Goal: Task Accomplishment & Management: Manage account settings

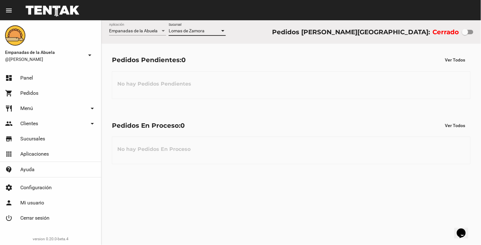
drag, startPoint x: 466, startPoint y: 30, endPoint x: 480, endPoint y: 32, distance: 14.7
click at [480, 33] on div "Empanadas de la Abuela Aplicación [PERSON_NAME] [GEOGRAPHIC_DATA] Pedidos [PERS…" at bounding box center [290, 31] width 379 height 23
checkbox input "true"
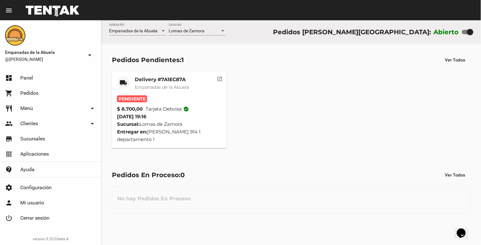
click at [158, 91] on div "Delivery #7A1EC87A Empanadas de la Abuela" at bounding box center [162, 85] width 54 height 19
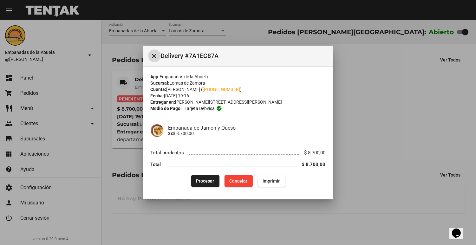
click at [201, 176] on button "Procesar" at bounding box center [205, 180] width 28 height 11
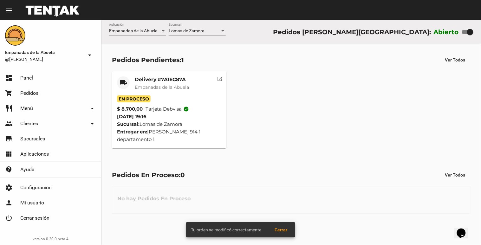
click at [141, 86] on span "Empanadas de la Abuela" at bounding box center [162, 87] width 54 height 6
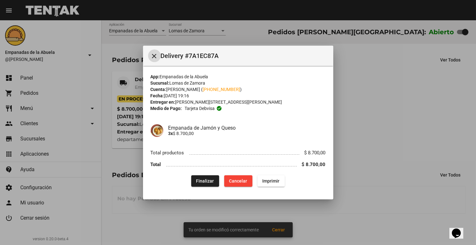
click at [271, 181] on span "Imprimir" at bounding box center [270, 180] width 17 height 5
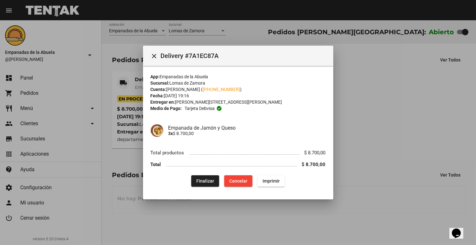
click at [382, 98] on div at bounding box center [238, 122] width 476 height 245
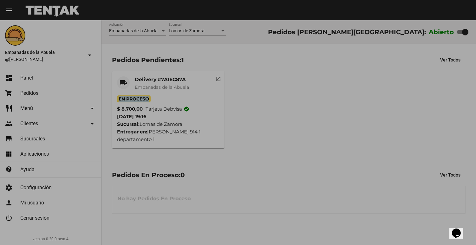
drag, startPoint x: 385, startPoint y: 94, endPoint x: 395, endPoint y: 77, distance: 20.2
click at [395, 77] on div "local_shipping Delivery #7A1EC87A Empanadas de la Abuela En Proceso $ 8.700,00 …" at bounding box center [288, 109] width 359 height 83
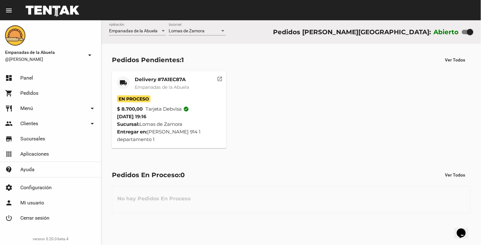
drag, startPoint x: 395, startPoint y: 77, endPoint x: 340, endPoint y: 171, distance: 109.2
click at [340, 171] on div "Pedidos En Proceso: 0 Ver Todos" at bounding box center [291, 174] width 358 height 11
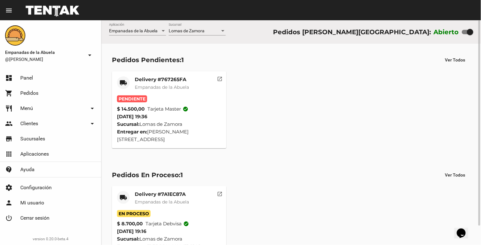
click at [179, 80] on mat-card-title "Delivery #767265FA" at bounding box center [162, 79] width 54 height 6
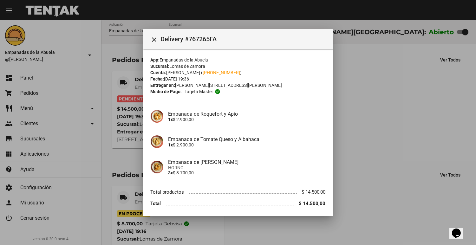
scroll to position [23, 0]
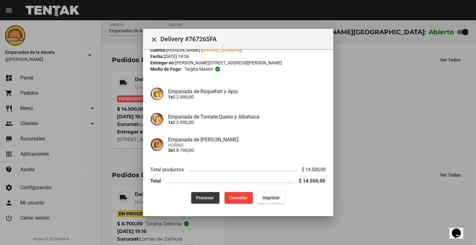
click at [201, 194] on button "Procesar" at bounding box center [205, 197] width 28 height 11
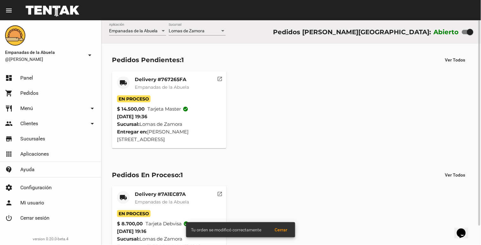
click at [170, 99] on div "En Proceso" at bounding box center [169, 98] width 104 height 7
click at [177, 91] on div "Delivery #767265FA Empanadas de la Abuela" at bounding box center [162, 85] width 54 height 19
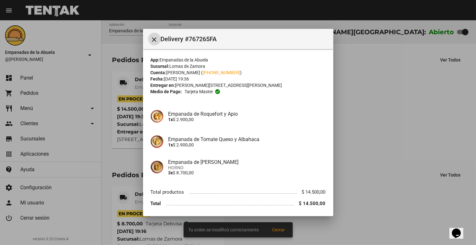
scroll to position [23, 0]
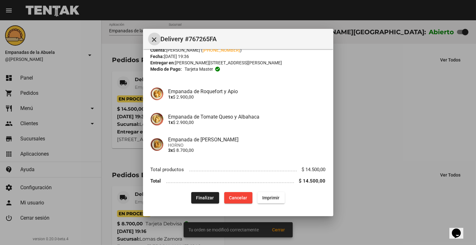
click at [271, 197] on span "Imprimir" at bounding box center [270, 197] width 17 height 5
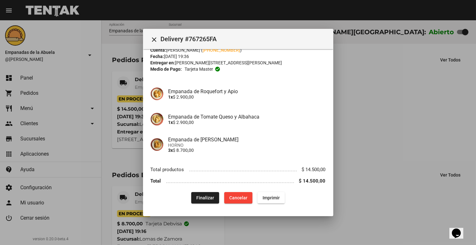
click at [381, 104] on div at bounding box center [238, 122] width 476 height 245
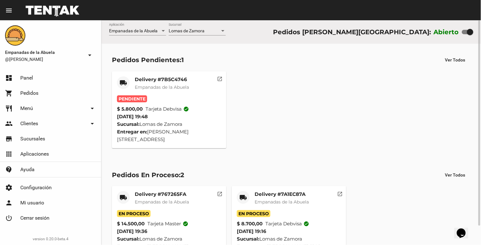
click at [172, 91] on div "Delivery #7B5C4746 Empanadas de la Abuela" at bounding box center [162, 85] width 54 height 19
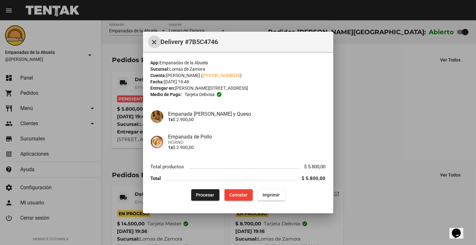
click at [199, 193] on span "Procesar" at bounding box center [205, 194] width 18 height 5
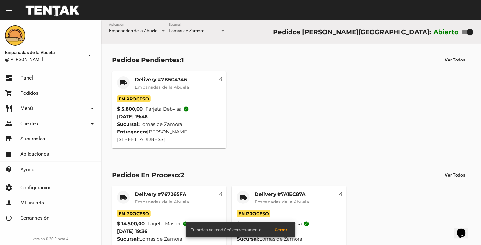
click at [134, 77] on mat-card-header "local_shipping Delivery #7B5C4746 Empanadas de [GEOGRAPHIC_DATA]" at bounding box center [169, 85] width 104 height 19
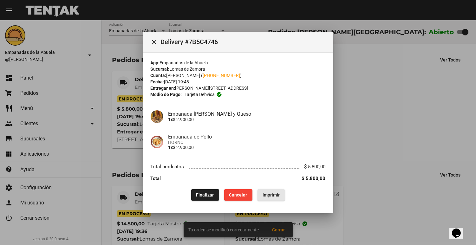
click at [279, 200] on button "Imprimir" at bounding box center [270, 194] width 27 height 11
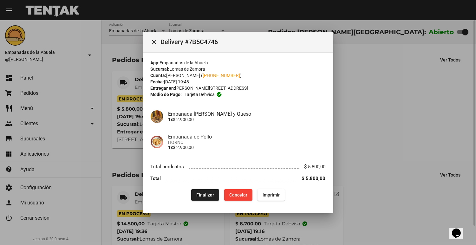
click at [404, 157] on div at bounding box center [238, 122] width 476 height 245
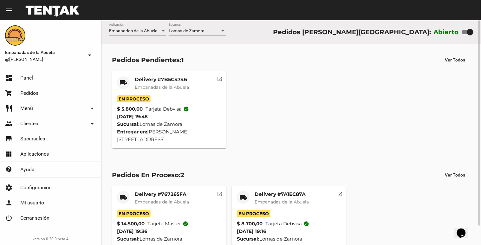
click at [404, 159] on div "Pedidos En Proceso: 2 Ver Todos local_shipping Delivery #767265FA Empanadas de …" at bounding box center [290, 216] width 379 height 115
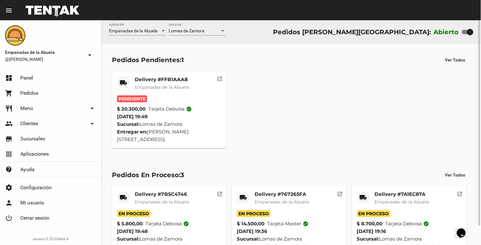
click at [172, 93] on div "Delivery #FFB1AAA8 Empanadas de la Abuela" at bounding box center [162, 85] width 54 height 19
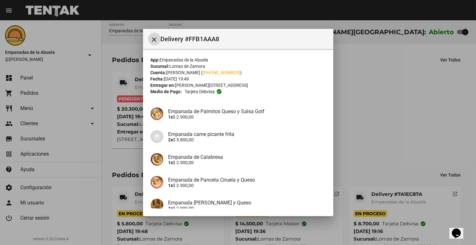
scroll to position [86, 0]
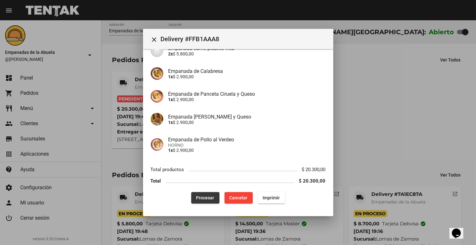
click at [192, 198] on button "Procesar" at bounding box center [205, 197] width 28 height 11
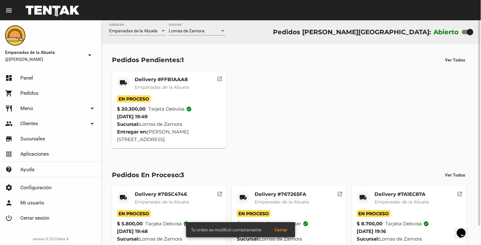
click at [170, 81] on mat-card-title "Delivery #FFB1AAA8" at bounding box center [162, 79] width 54 height 6
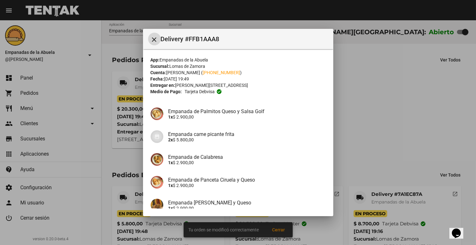
scroll to position [86, 0]
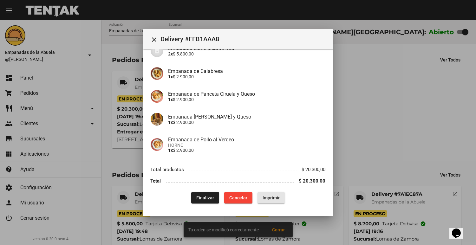
click at [266, 196] on span "Imprimir" at bounding box center [270, 197] width 17 height 5
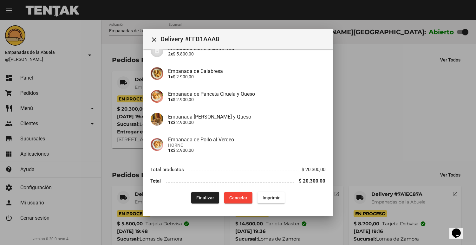
click at [353, 115] on div at bounding box center [238, 122] width 476 height 245
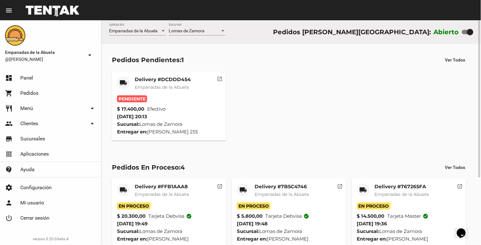
click at [170, 75] on mat-card "local_shipping Delivery #DCDDD454 Empanadas de la Abuela Pendiente $ 17.400,00 …" at bounding box center [169, 105] width 114 height 69
click at [172, 78] on mat-card-title "Delivery #DCDDD454" at bounding box center [163, 79] width 56 height 6
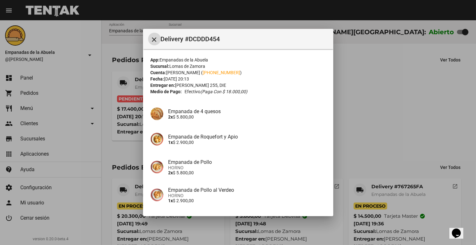
scroll to position [50, 0]
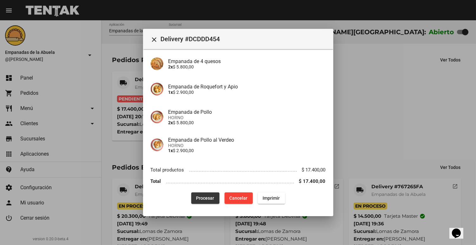
click at [202, 197] on span "Procesar" at bounding box center [205, 198] width 18 height 5
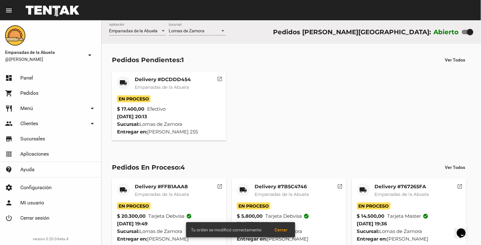
click at [151, 82] on mat-card-title "Delivery #DCDDD454" at bounding box center [163, 79] width 56 height 6
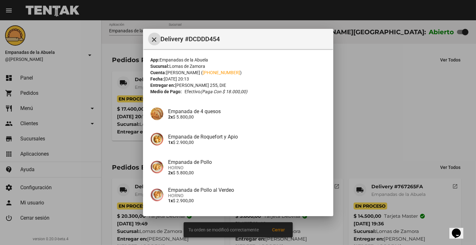
scroll to position [50, 0]
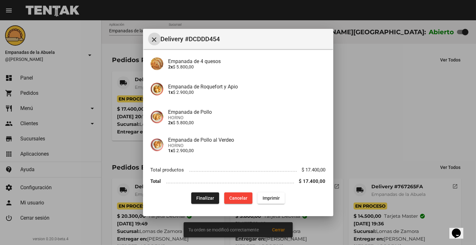
click at [273, 202] on button "Imprimir" at bounding box center [270, 197] width 27 height 11
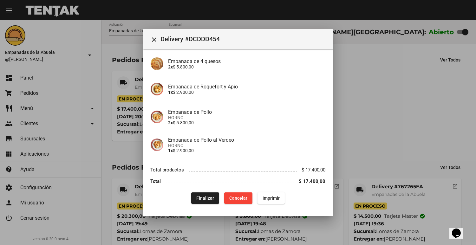
click at [372, 122] on div at bounding box center [238, 122] width 476 height 245
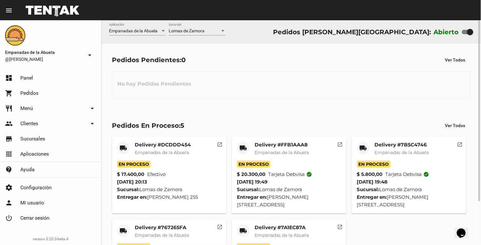
click at [177, 23] on div "Empanadas de la Abuela Aplicación [PERSON_NAME] [GEOGRAPHIC_DATA] Pedidos [PERS…" at bounding box center [290, 31] width 379 height 23
click at [219, 29] on div "Lomas de Zamora" at bounding box center [194, 31] width 51 height 5
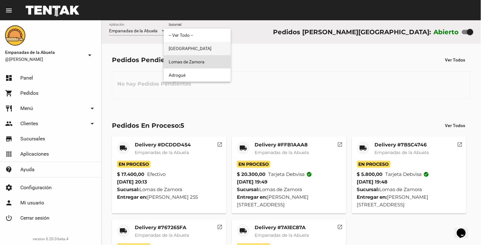
click at [191, 52] on span "[GEOGRAPHIC_DATA]" at bounding box center [197, 48] width 57 height 13
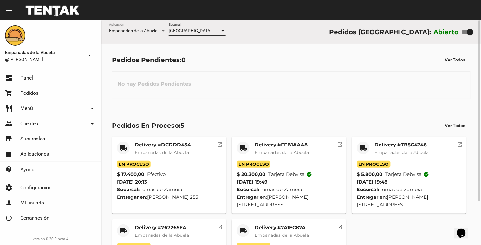
click at [199, 33] on div "[GEOGRAPHIC_DATA]" at bounding box center [194, 31] width 51 height 5
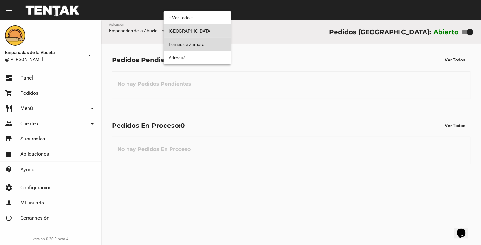
click at [195, 49] on span "Lomas de Zamora" at bounding box center [197, 44] width 57 height 13
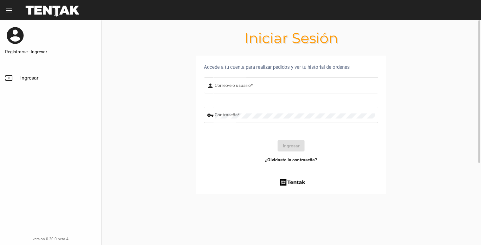
type input "[EMAIL_ADDRESS][DOMAIN_NAME]"
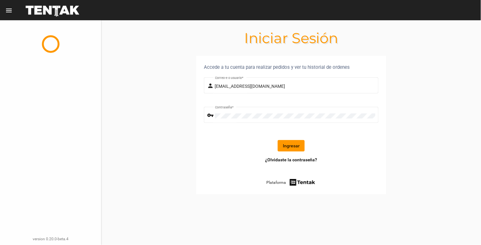
click at [291, 140] on button "Ingresar" at bounding box center [291, 145] width 27 height 11
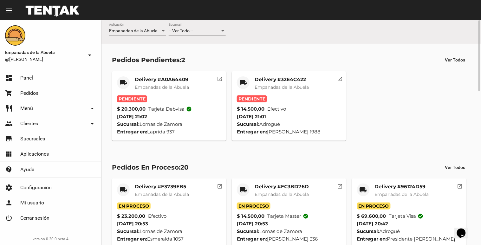
click at [211, 30] on div "-- Ver Todo --" at bounding box center [194, 31] width 51 height 5
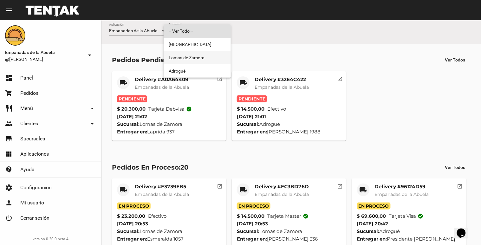
click at [204, 59] on span "Lomas de Zamora" at bounding box center [197, 57] width 57 height 13
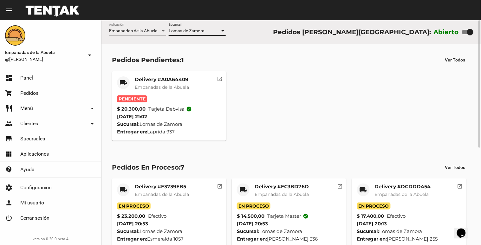
click at [188, 76] on mat-card-title "Delivery #A0A64409" at bounding box center [162, 79] width 54 height 6
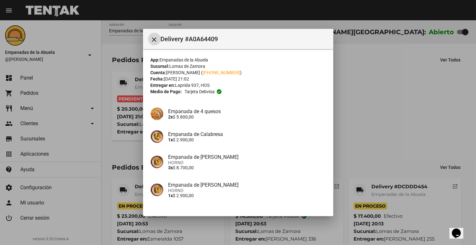
scroll to position [45, 0]
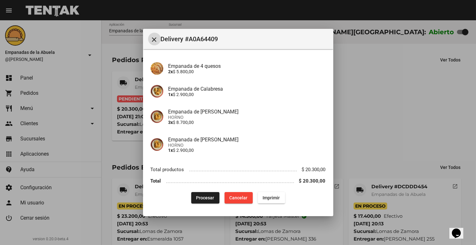
click at [205, 201] on button "Procesar" at bounding box center [205, 197] width 28 height 11
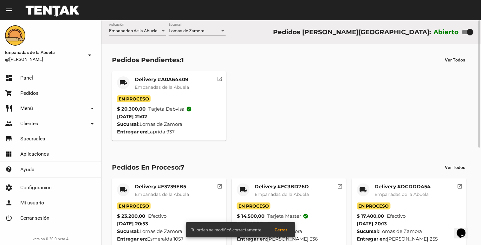
click at [177, 84] on span "Empanadas de la Abuela" at bounding box center [162, 87] width 54 height 6
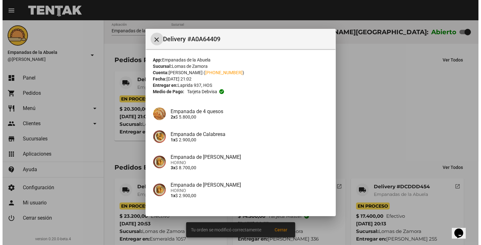
scroll to position [45, 0]
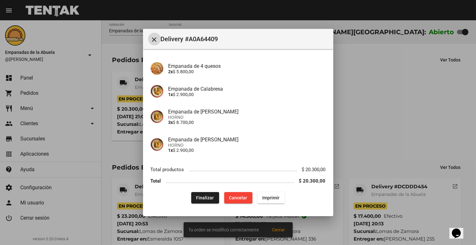
click at [264, 194] on button "Imprimir" at bounding box center [270, 197] width 27 height 11
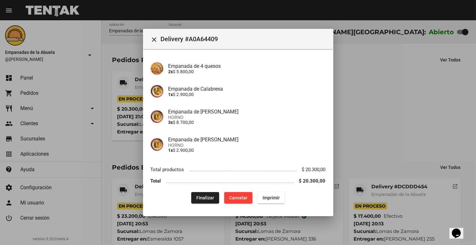
click at [363, 79] on div at bounding box center [238, 122] width 476 height 245
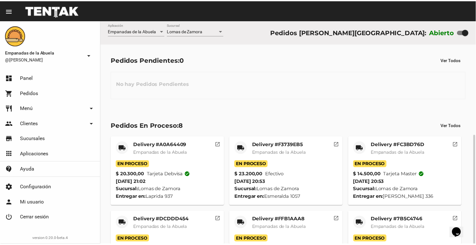
scroll to position [70, 0]
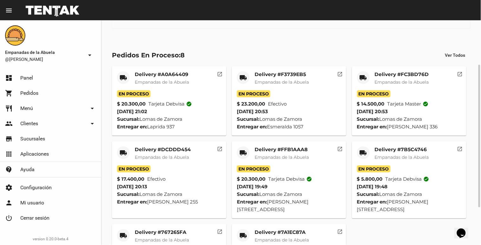
click at [170, 151] on mat-card-title "Delivery #DCDDD454" at bounding box center [163, 149] width 56 height 6
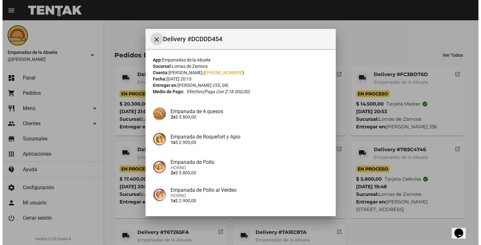
scroll to position [50, 0]
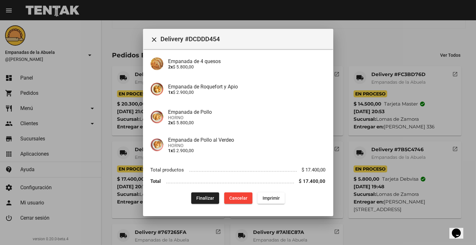
click at [394, 223] on div at bounding box center [238, 122] width 476 height 245
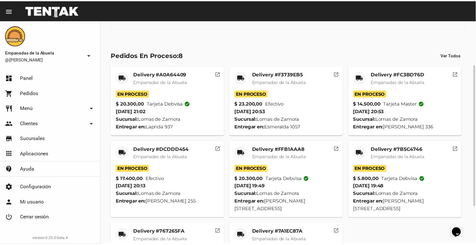
scroll to position [0, 0]
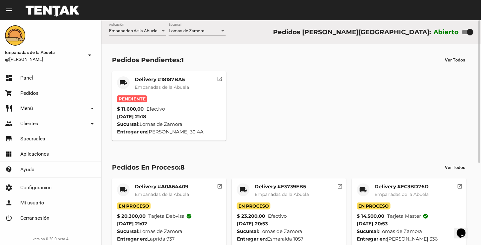
click at [188, 23] on div "Empanadas de la Abuela Aplicación [PERSON_NAME] [GEOGRAPHIC_DATA] Pedidos [PERS…" at bounding box center [290, 31] width 379 height 23
click at [163, 85] on span "Empanadas de la Abuela" at bounding box center [162, 87] width 54 height 6
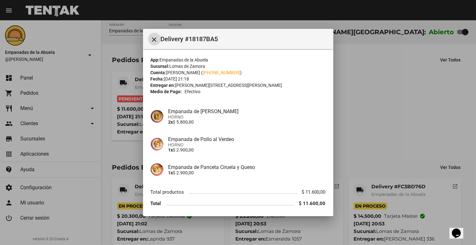
scroll to position [23, 0]
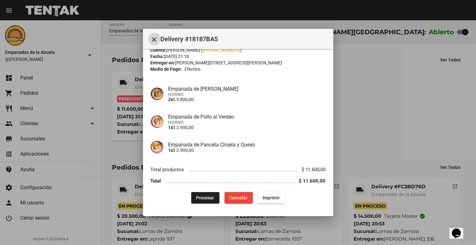
click at [202, 201] on button "Procesar" at bounding box center [205, 197] width 28 height 11
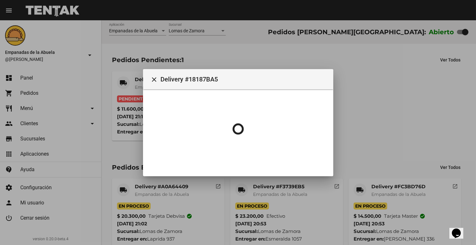
scroll to position [0, 0]
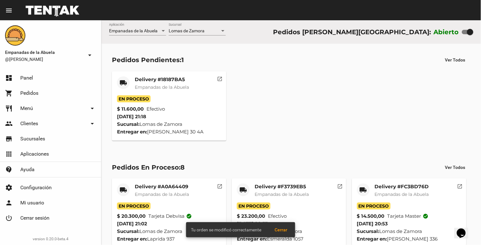
click at [159, 78] on mat-card-title "Delivery #18187BA5" at bounding box center [162, 79] width 54 height 6
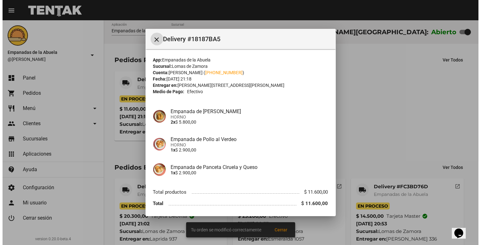
scroll to position [23, 0]
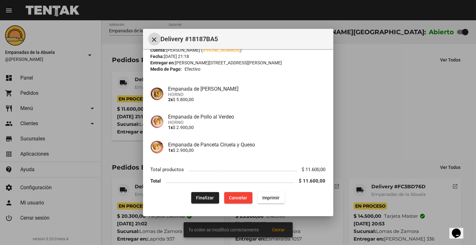
click at [273, 201] on button "Imprimir" at bounding box center [270, 197] width 27 height 11
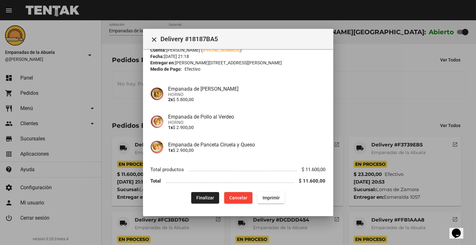
click at [376, 99] on div at bounding box center [238, 122] width 476 height 245
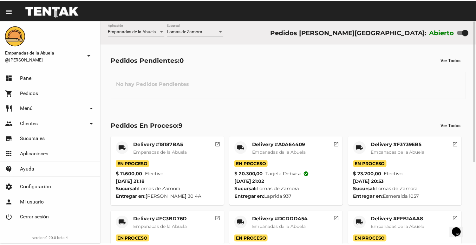
scroll to position [129, 0]
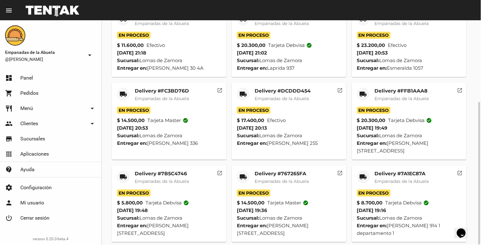
click at [381, 170] on mat-card-title "Delivery #7A1EC87A" at bounding box center [402, 173] width 54 height 6
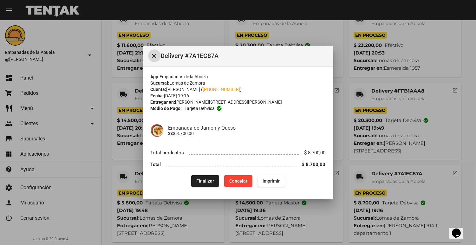
click at [194, 181] on button "Finalizar" at bounding box center [205, 180] width 28 height 11
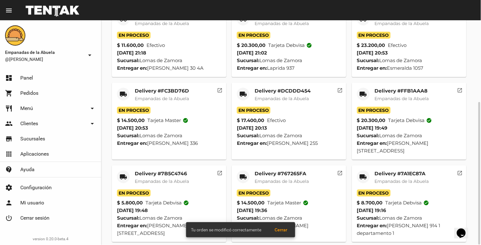
click at [247, 173] on mat-icon "local_shipping" at bounding box center [243, 177] width 8 height 8
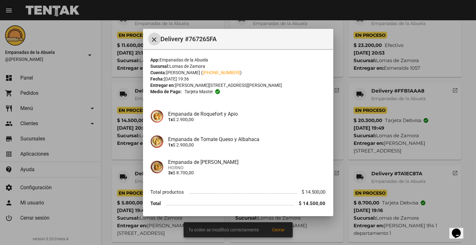
scroll to position [23, 0]
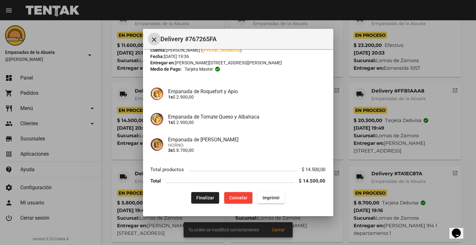
click at [191, 197] on button "Finalizar" at bounding box center [205, 197] width 28 height 11
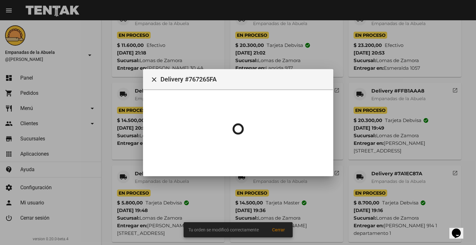
scroll to position [0, 0]
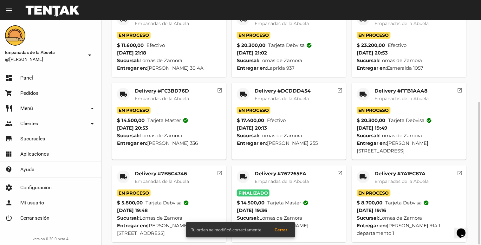
click at [119, 173] on mat-icon "local_shipping" at bounding box center [123, 177] width 8 height 8
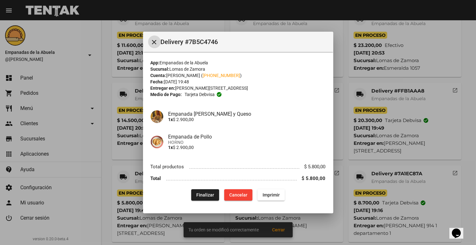
click at [189, 191] on div "Finalizar Cancelar Imprimir" at bounding box center [238, 194] width 175 height 11
click at [191, 192] on button "Finalizar" at bounding box center [205, 194] width 28 height 11
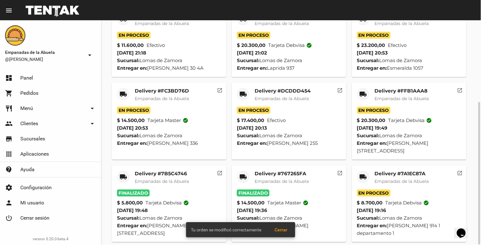
click at [371, 92] on mat-card-header "local_shipping Delivery #FFB1AAA8 Empanadas de [GEOGRAPHIC_DATA]" at bounding box center [409, 97] width 104 height 19
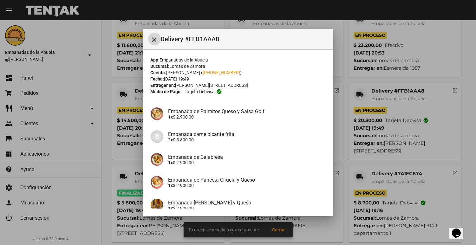
scroll to position [86, 0]
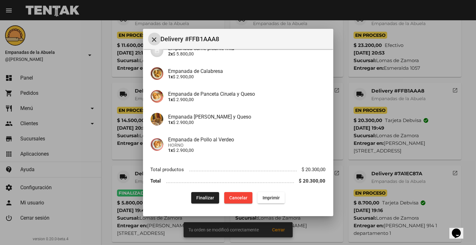
click at [191, 194] on button "Finalizar" at bounding box center [205, 197] width 28 height 11
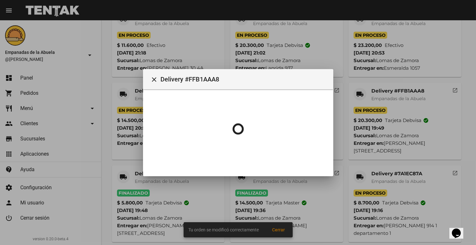
scroll to position [0, 0]
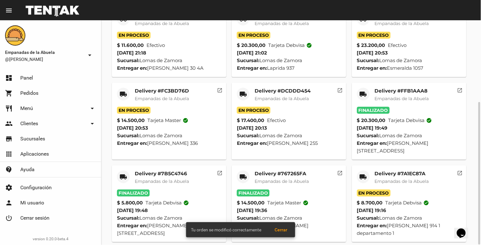
click at [245, 86] on mat-card "local_shipping Delivery #DCDDD454 Empanadas de la Abuela En Proceso $ 17.400,00…" at bounding box center [289, 121] width 114 height 77
click at [241, 92] on mat-icon "local_shipping" at bounding box center [243, 94] width 8 height 8
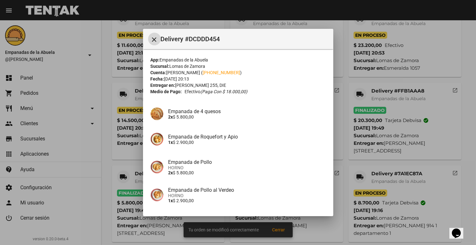
scroll to position [50, 0]
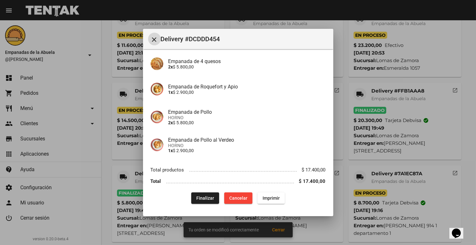
click at [192, 203] on button "Finalizar" at bounding box center [205, 197] width 28 height 11
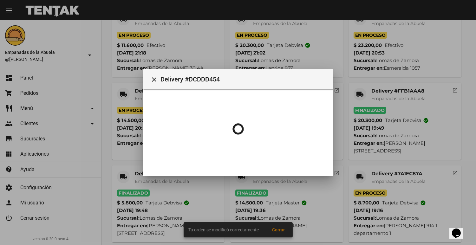
scroll to position [0, 0]
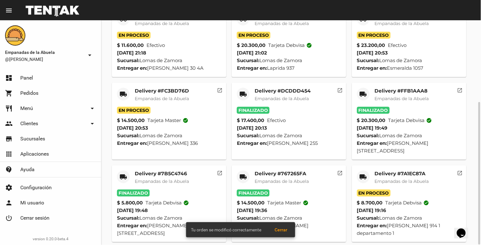
click at [131, 97] on mat-card-header "local_shipping Delivery #FC3BD76D Empanadas de la Abuela" at bounding box center [169, 97] width 104 height 19
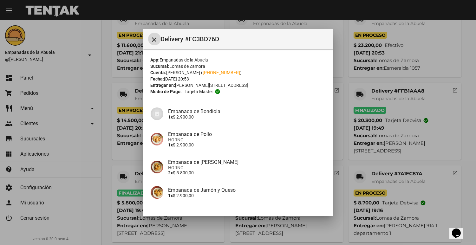
scroll to position [45, 0]
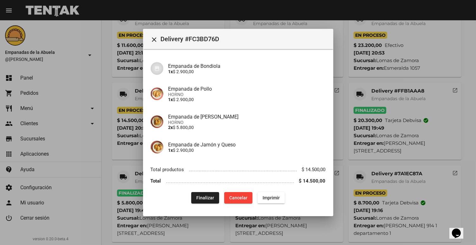
click at [188, 195] on div "Finalizar Cancelar Imprimir" at bounding box center [238, 197] width 175 height 11
click at [191, 194] on button "Finalizar" at bounding box center [205, 197] width 28 height 11
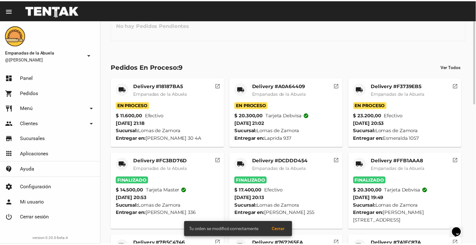
scroll to position [0, 0]
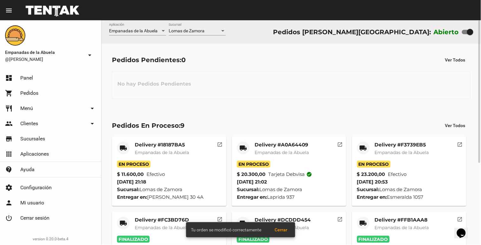
click at [363, 147] on mat-icon "local_shipping" at bounding box center [363, 148] width 8 height 8
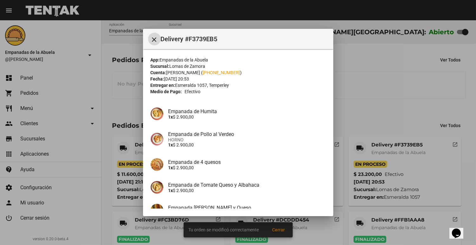
scroll to position [113, 0]
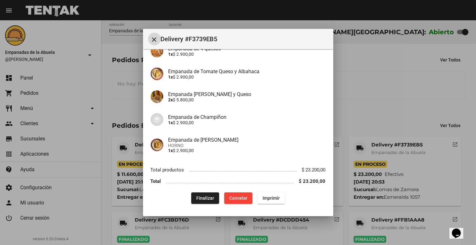
click at [183, 198] on div "Finalizar Cancelar Imprimir" at bounding box center [238, 197] width 175 height 11
click at [196, 196] on span "Finalizar" at bounding box center [205, 198] width 18 height 5
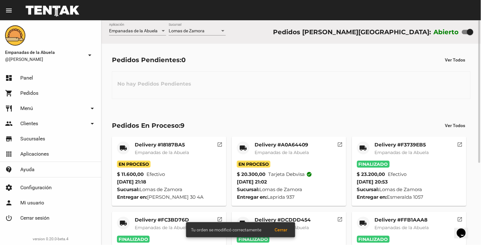
click at [240, 149] on mat-icon "local_shipping" at bounding box center [243, 148] width 8 height 8
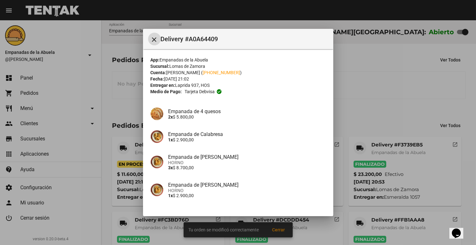
scroll to position [45, 0]
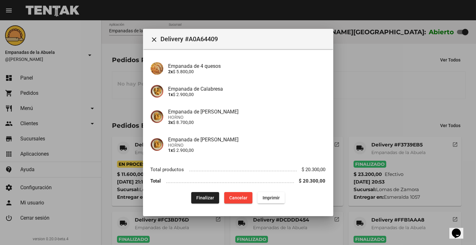
click at [195, 203] on div "Finalizar Cancelar Imprimir" at bounding box center [238, 197] width 175 height 11
click at [196, 200] on span "Finalizar" at bounding box center [205, 197] width 18 height 5
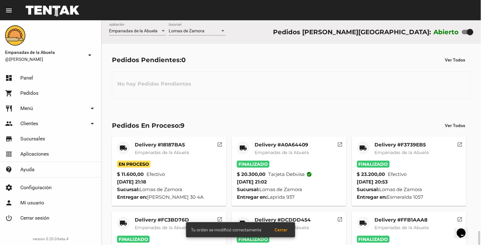
scroll to position [129, 0]
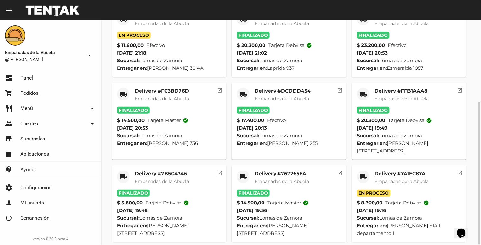
click at [383, 154] on div "local_shipping Delivery #18187BA5 Empanadas de la Abuela En Proceso $ 11.600,00…" at bounding box center [291, 125] width 364 height 240
click at [376, 170] on mat-card-title "Delivery #7A1EC87A" at bounding box center [402, 173] width 54 height 6
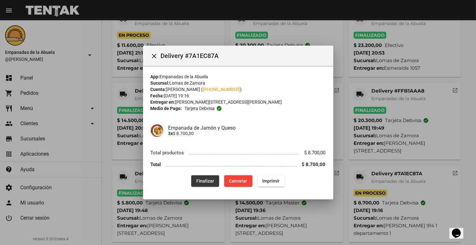
click at [198, 180] on span "Finalizar" at bounding box center [205, 180] width 18 height 5
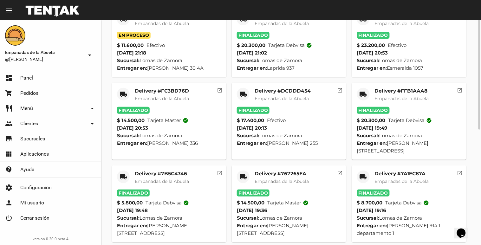
scroll to position [0, 0]
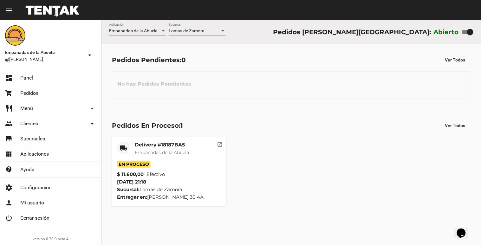
click at [468, 29] on div at bounding box center [470, 32] width 6 height 6
click at [465, 34] on input "checkbox" at bounding box center [465, 34] width 0 height 0
checkbox input "false"
